Goal: Obtain resource: Obtain resource

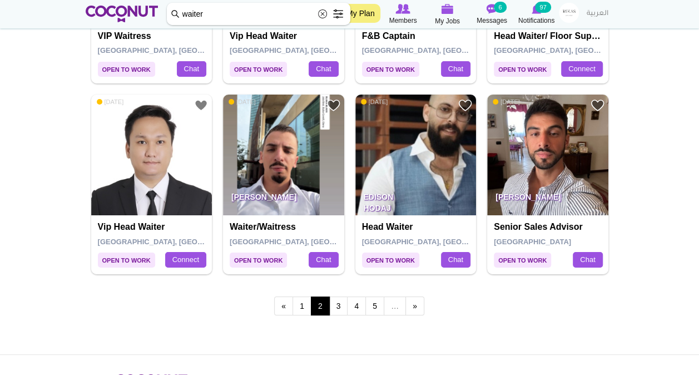
scroll to position [1911, 0]
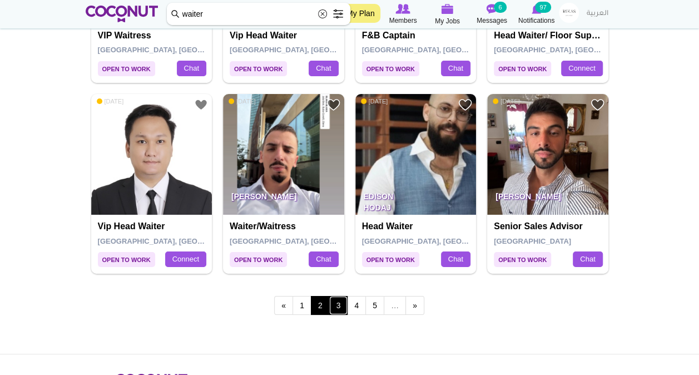
click at [337, 305] on link "3" at bounding box center [338, 305] width 19 height 19
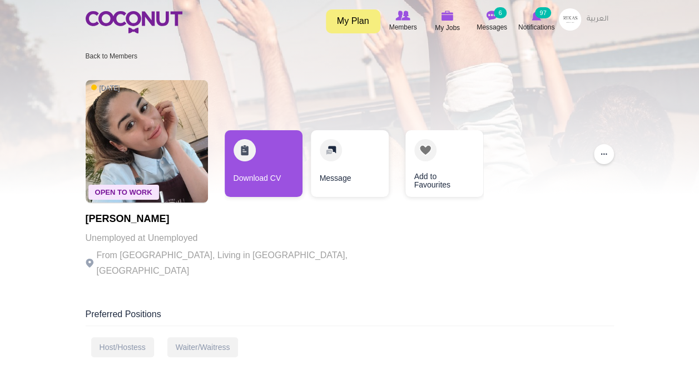
click at [261, 147] on link "Download CV" at bounding box center [264, 163] width 78 height 67
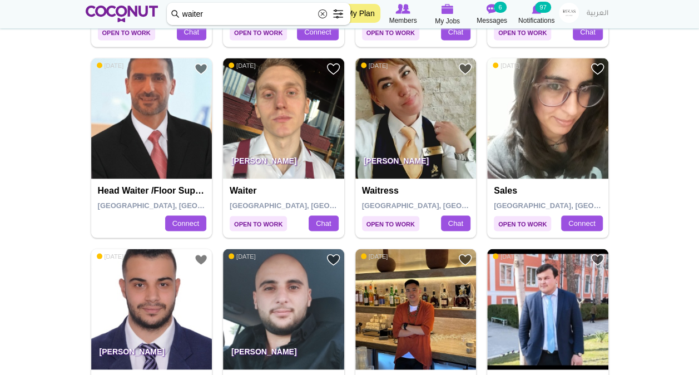
scroll to position [990, 0]
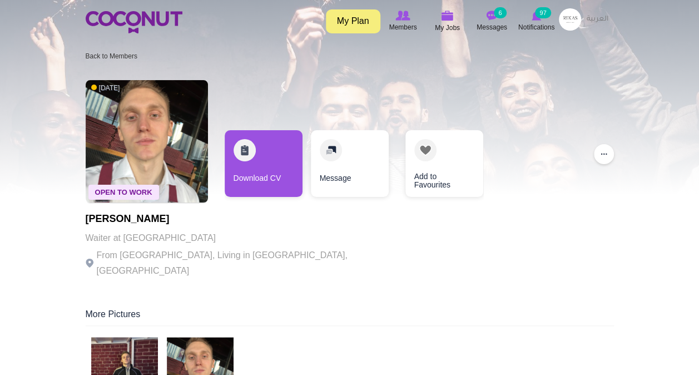
click at [296, 177] on link "Download CV" at bounding box center [264, 163] width 78 height 67
